Goal: Task Accomplishment & Management: Use online tool/utility

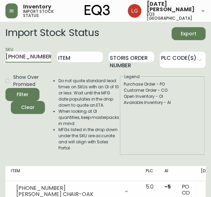
click at [0, 56] on main "Import Stock Status Export SKU [PHONE_NUMBER] Item Storis Order Number PLC Code…" at bounding box center [105, 121] width 211 height 198
click at [5, 88] on button "Filter" at bounding box center [22, 94] width 34 height 13
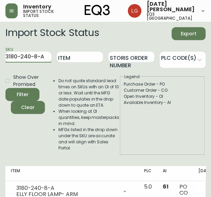
scroll to position [22, 0]
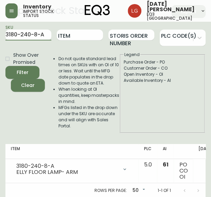
drag, startPoint x: 45, startPoint y: 34, endPoint x: 0, endPoint y: 30, distance: 45.3
click at [0, 30] on main "Import Stock Status Export SKU 3180-240-8-A Item Storis Order Number PLC Code(s…" at bounding box center [105, 99] width 211 height 198
paste input "0-B"
click at [5, 66] on button "Filter" at bounding box center [22, 72] width 34 height 13
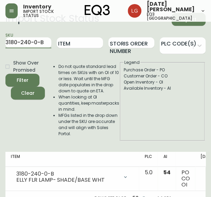
scroll to position [22, 0]
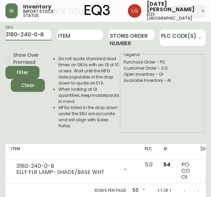
drag, startPoint x: 45, startPoint y: 32, endPoint x: 0, endPoint y: 33, distance: 45.1
click at [0, 33] on main "Import Stock Status Export SKU 3180-240-0-B Item Storis Order Number PLC Code(s…" at bounding box center [105, 99] width 211 height 198
paste input "[PHONE_NUMBER]"
click at [5, 66] on button "Filter" at bounding box center [22, 72] width 34 height 13
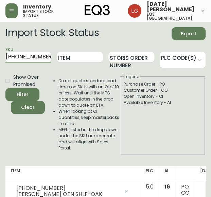
drag, startPoint x: 42, startPoint y: 59, endPoint x: 0, endPoint y: 50, distance: 42.8
click at [0, 50] on main "Import Stock Status Export SKU [PHONE_NUMBER] Item Storis Order Number PLC Code…" at bounding box center [105, 121] width 211 height 198
paste input "3060-324"
click at [5, 88] on button "Filter" at bounding box center [22, 94] width 34 height 13
drag, startPoint x: 47, startPoint y: 58, endPoint x: 0, endPoint y: 59, distance: 46.5
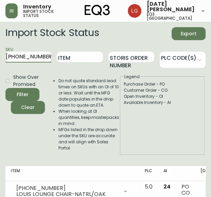
click at [0, 59] on main "Import Stock Status Export SKU [PHONE_NUMBER] Item Storis Order Number PLC Code…" at bounding box center [105, 121] width 211 height 198
paste input "[PHONE_NUMBER]"
click at [5, 88] on button "Filter" at bounding box center [22, 94] width 34 height 13
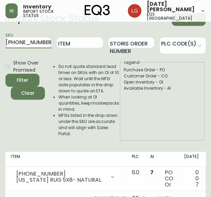
scroll to position [22, 0]
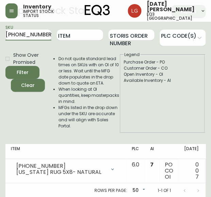
drag, startPoint x: 40, startPoint y: 32, endPoint x: 0, endPoint y: 36, distance: 39.6
click at [0, 36] on main "Import Stock Status Export SKU [PHONE_NUMBER] Item Storis Order Number PLC Code…" at bounding box center [105, 99] width 211 height 198
paste input "7"
click at [5, 66] on button "Filter" at bounding box center [22, 72] width 34 height 13
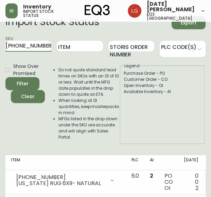
scroll to position [22, 0]
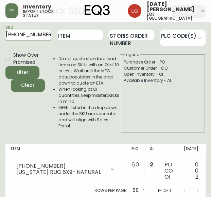
drag, startPoint x: 41, startPoint y: 33, endPoint x: 0, endPoint y: 26, distance: 41.7
click at [0, 26] on main "Import Stock Status Export SKU [PHONE_NUMBER] Item Storis Order Number PLC Code…" at bounding box center [105, 99] width 211 height 198
paste input "912"
click at [5, 66] on button "Filter" at bounding box center [22, 72] width 34 height 13
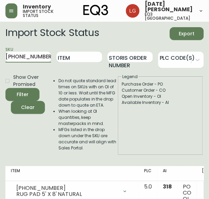
drag, startPoint x: 43, startPoint y: 56, endPoint x: -2, endPoint y: 43, distance: 46.5
click at [0, 43] on html "Inventory import stock status [DATE][PERSON_NAME] eq3 [GEOGRAPHIC_DATA] Import …" at bounding box center [104, 110] width 209 height 220
paste input "287"
type input "[PHONE_NUMBER]"
click at [5, 88] on button "Filter" at bounding box center [22, 94] width 34 height 13
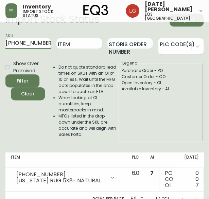
scroll to position [26, 0]
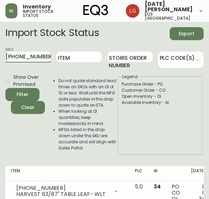
drag, startPoint x: 45, startPoint y: 55, endPoint x: -80, endPoint y: 26, distance: 128.2
click at [0, 26] on html "Inventory import stock status Lucia Guzman eq3 vancouver Import Stock Status Ex…" at bounding box center [104, 110] width 209 height 220
paste input "[PHONE_NUMBER]"
type input "[PHONE_NUMBER]"
click at [5, 88] on button "Filter" at bounding box center [22, 94] width 34 height 13
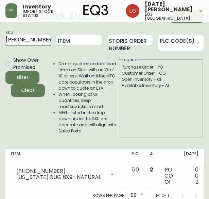
scroll to position [26, 0]
